Goal: Transaction & Acquisition: Book appointment/travel/reservation

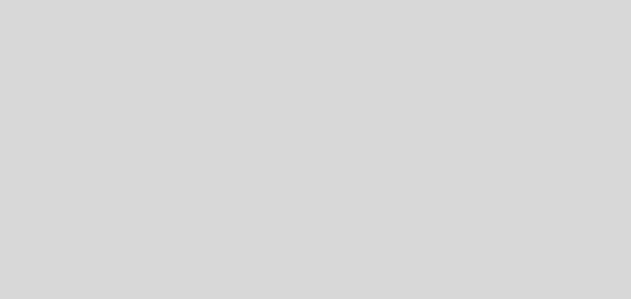
select select "pt"
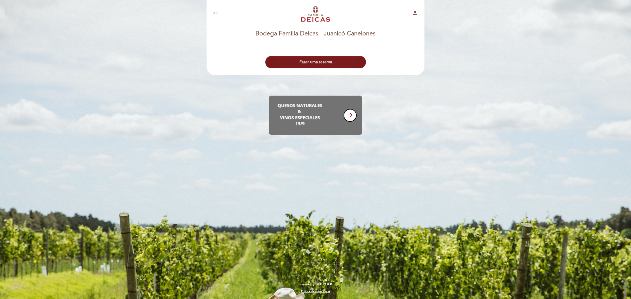
click at [337, 64] on button "Fazer uma reserva" at bounding box center [315, 62] width 101 height 12
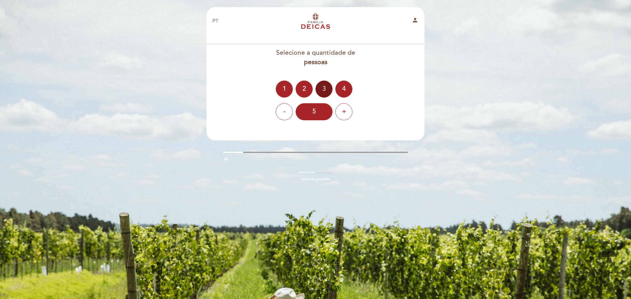
click at [305, 85] on div "2" at bounding box center [304, 89] width 17 height 17
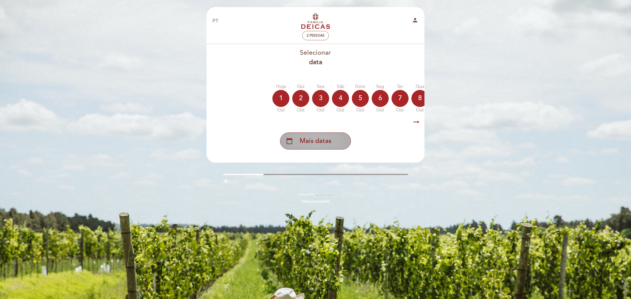
click at [308, 140] on span "Mais datas" at bounding box center [316, 140] width 32 height 9
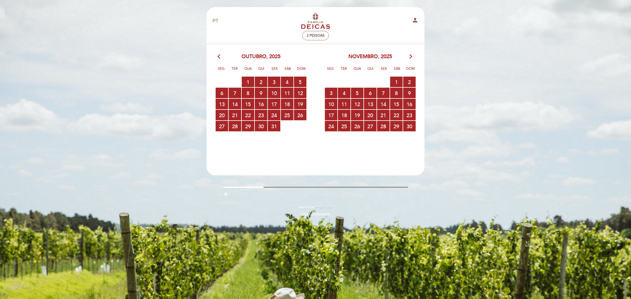
scroll to position [0, 0]
click at [410, 53] on icon "arrow_forward_ios" at bounding box center [410, 56] width 5 height 7
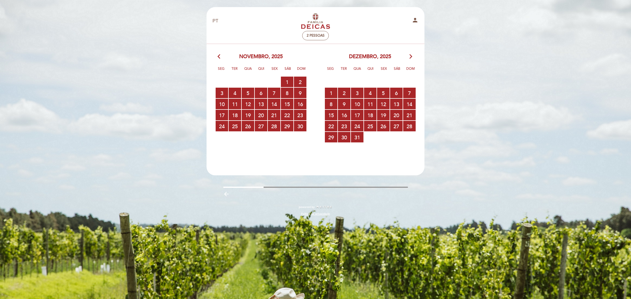
click at [410, 53] on icon "arrow_forward_ios" at bounding box center [410, 56] width 5 height 7
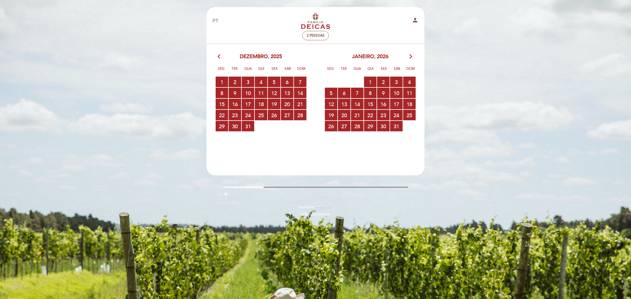
click at [410, 53] on icon "arrow_forward_ios" at bounding box center [410, 56] width 5 height 7
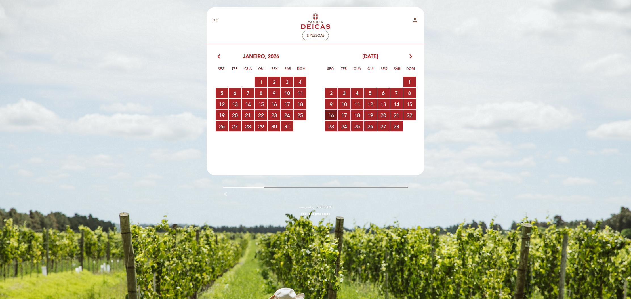
click at [327, 114] on span "16 RESERVAS DISPONÍVEIS" at bounding box center [331, 115] width 12 height 10
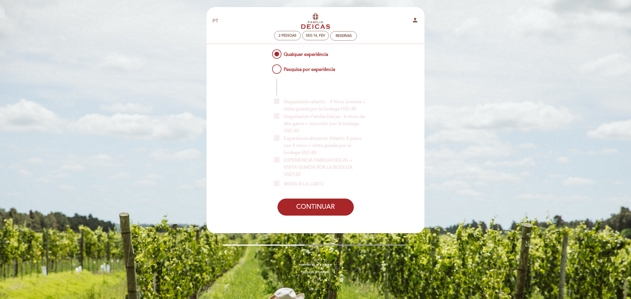
scroll to position [0, 1]
click at [278, 68] on span "Pesquisa por experiência" at bounding box center [303, 66] width 64 height 7
click at [269, 67] on input "Pesquisa por experiência" at bounding box center [267, 65] width 4 height 4
radio input "false"
radio input "true"
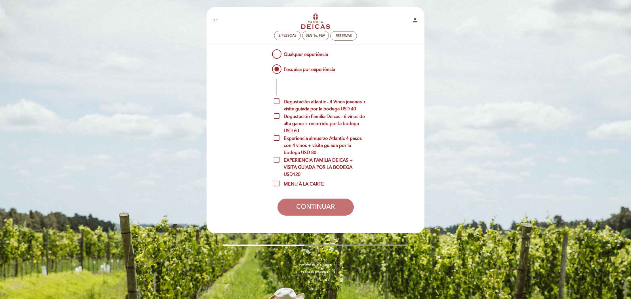
scroll to position [0, 0]
click at [291, 188] on span "MENU À LA CARTE" at bounding box center [299, 184] width 50 height 7
click at [278, 184] on input "MENU À LA CARTE" at bounding box center [276, 183] width 4 height 4
checkbox input "true"
click at [299, 211] on button "CONTINUAR" at bounding box center [316, 207] width 76 height 17
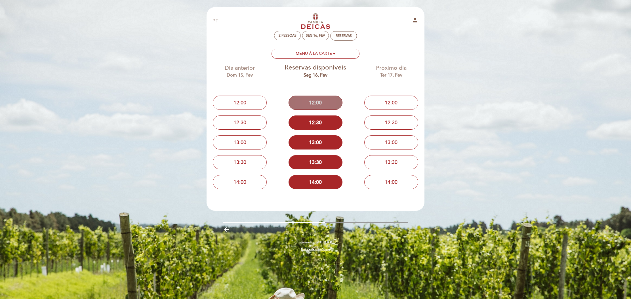
click at [314, 99] on button "12:00" at bounding box center [316, 103] width 54 height 14
click at [303, 51] on button "Selecionar experiência Experiências preferenciais: 1 MENU À LA CARTE" at bounding box center [316, 54] width 88 height 10
checkbox input "true"
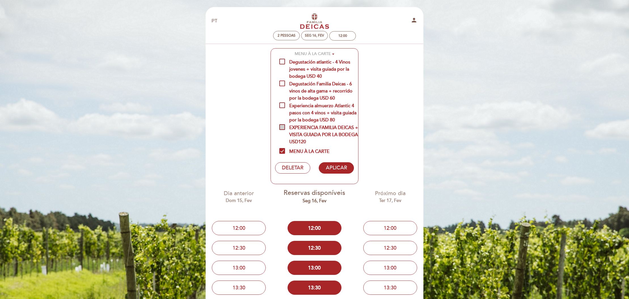
click at [281, 126] on span "EXPERIENCIA FAMILIA DEICAS + VISITA GUIADA POR LA BODEGA USD120" at bounding box center [319, 127] width 79 height 7
click at [281, 126] on input "EXPERIENCIA FAMILIA DEICAS + VISITA GUIADA POR LA BODEGA USD120" at bounding box center [282, 126] width 4 height 4
checkbox input "true"
drag, startPoint x: 282, startPoint y: 149, endPoint x: 299, endPoint y: 157, distance: 18.4
click at [282, 149] on span "MENU À LA CARTE" at bounding box center [305, 151] width 50 height 7
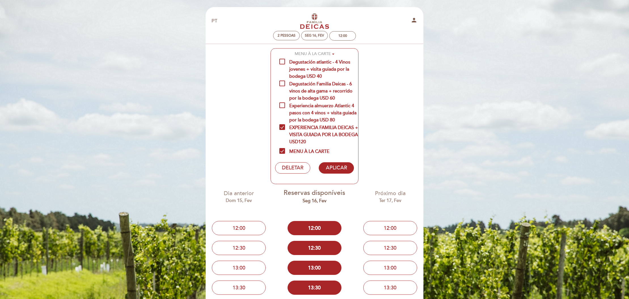
click at [282, 149] on input "MENU À LA CARTE" at bounding box center [282, 150] width 4 height 4
checkbox input "false"
click at [329, 165] on button "APLICAR" at bounding box center [336, 167] width 35 height 11
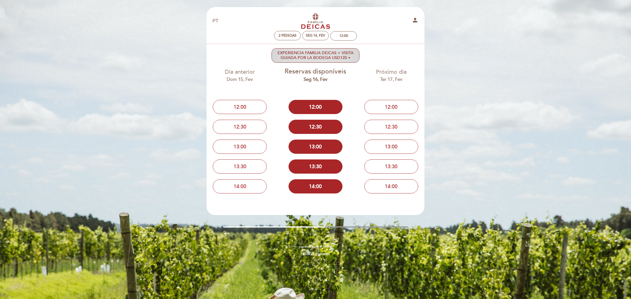
click at [350, 56] on span "Selecionar experiência Experiências preferenciais: 1 EXPERIENCIA FAMILIA DEICAS…" at bounding box center [316, 56] width 76 height 10
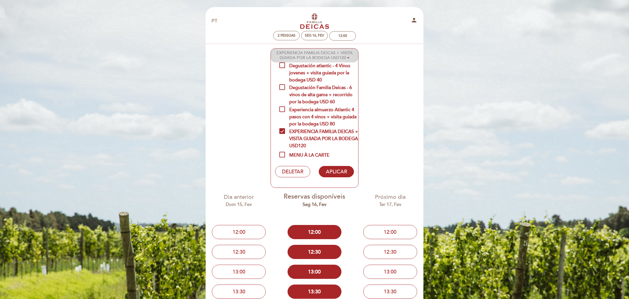
click at [350, 56] on button "Selecionar experiência Experiências preferenciais: 1 EXPERIENCIA FAMILIA DEICAS…" at bounding box center [314, 56] width 87 height 14
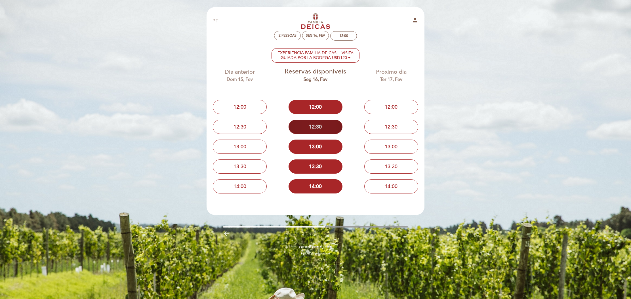
click at [316, 122] on button "12:30" at bounding box center [316, 127] width 54 height 14
click at [339, 56] on ng-container "EXPERIENCIA FAMILIA DEICAS + VISITA GUIADA POR LA BODEGA USD120" at bounding box center [316, 56] width 76 height 10
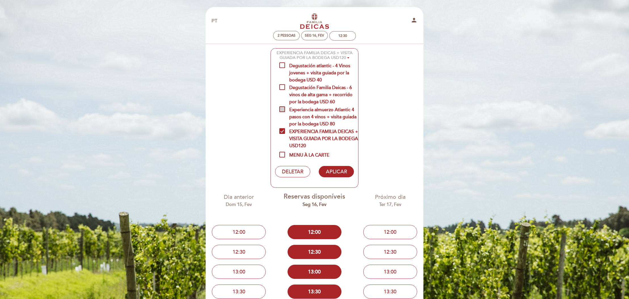
click at [284, 108] on span "Experiencia almuerzo Atlantic 4 pasos con 4 vinos + visita guiada por la bodega…" at bounding box center [319, 109] width 79 height 7
click at [283, 108] on input "Experiencia almuerzo Atlantic 4 pasos con 4 vinos + visita guiada por la bodega…" at bounding box center [282, 108] width 4 height 4
checkbox input "true"
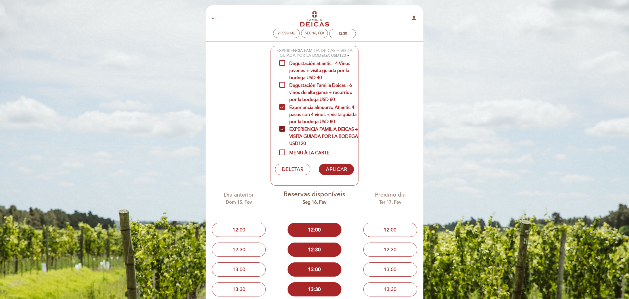
click at [284, 129] on span "EXPERIENCIA FAMILIA DEICAS + VISITA GUIADA POR LA BODEGA USD120" at bounding box center [319, 129] width 79 height 7
click at [283, 129] on input "EXPERIENCIA FAMILIA DEICAS + VISITA GUIADA POR LA BODEGA USD120" at bounding box center [282, 128] width 4 height 4
checkbox input "false"
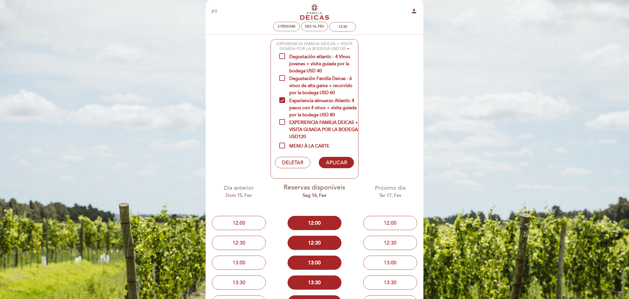
scroll to position [11, 0]
